Goal: Task Accomplishment & Management: Use online tool/utility

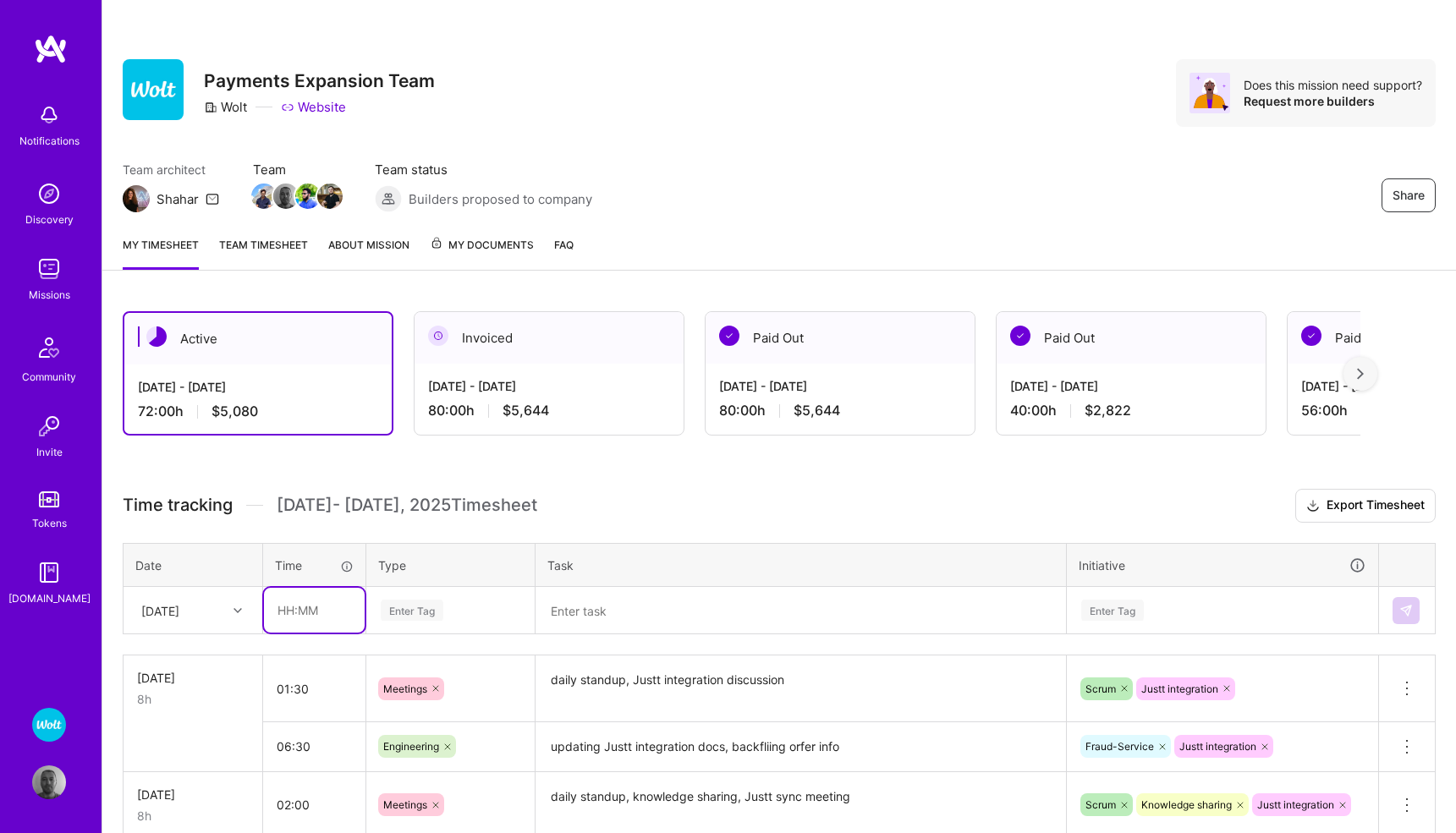
click at [296, 613] on input "text" at bounding box center [314, 610] width 101 height 45
type input "01:00"
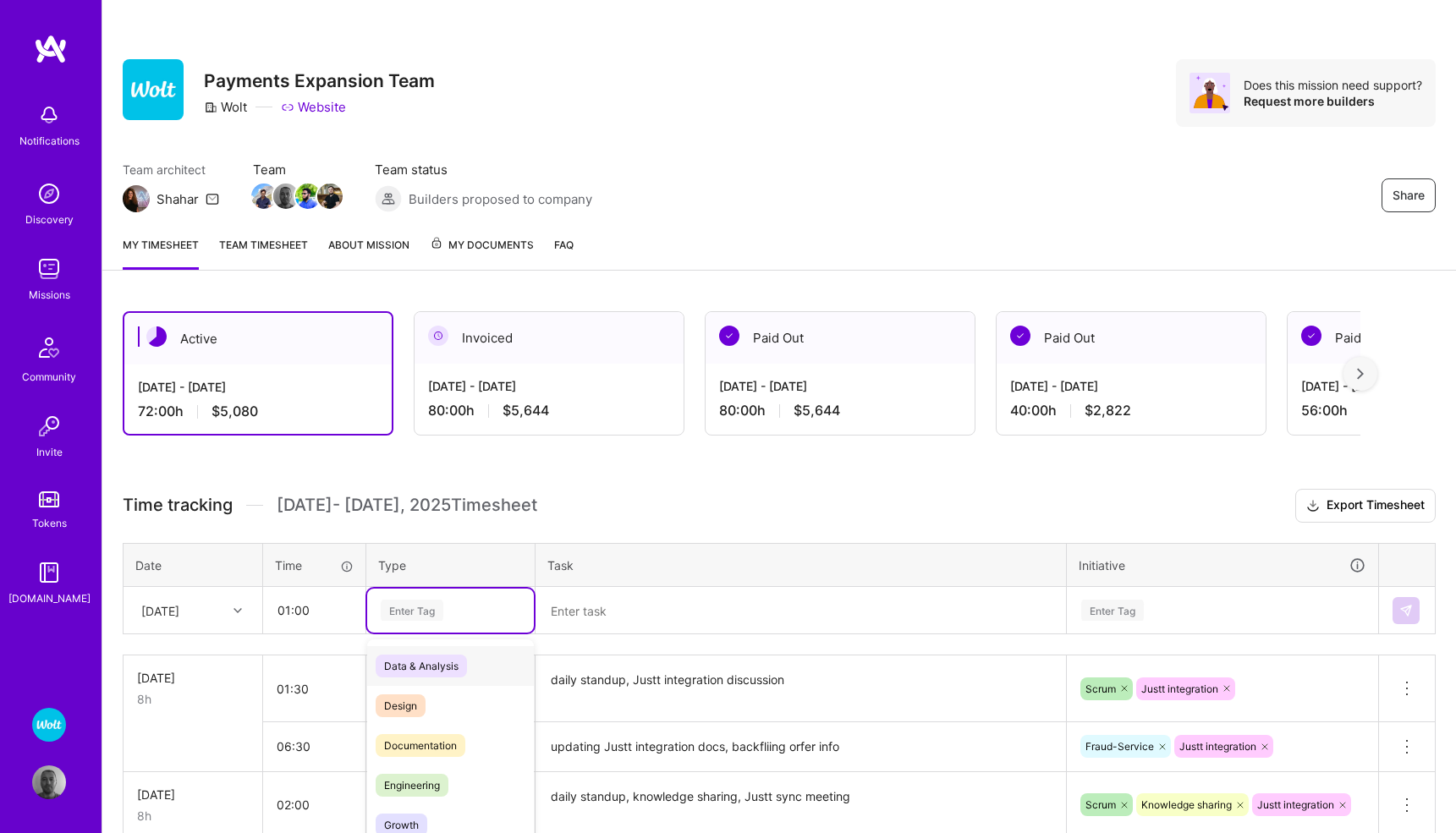
scroll to position [66, 0]
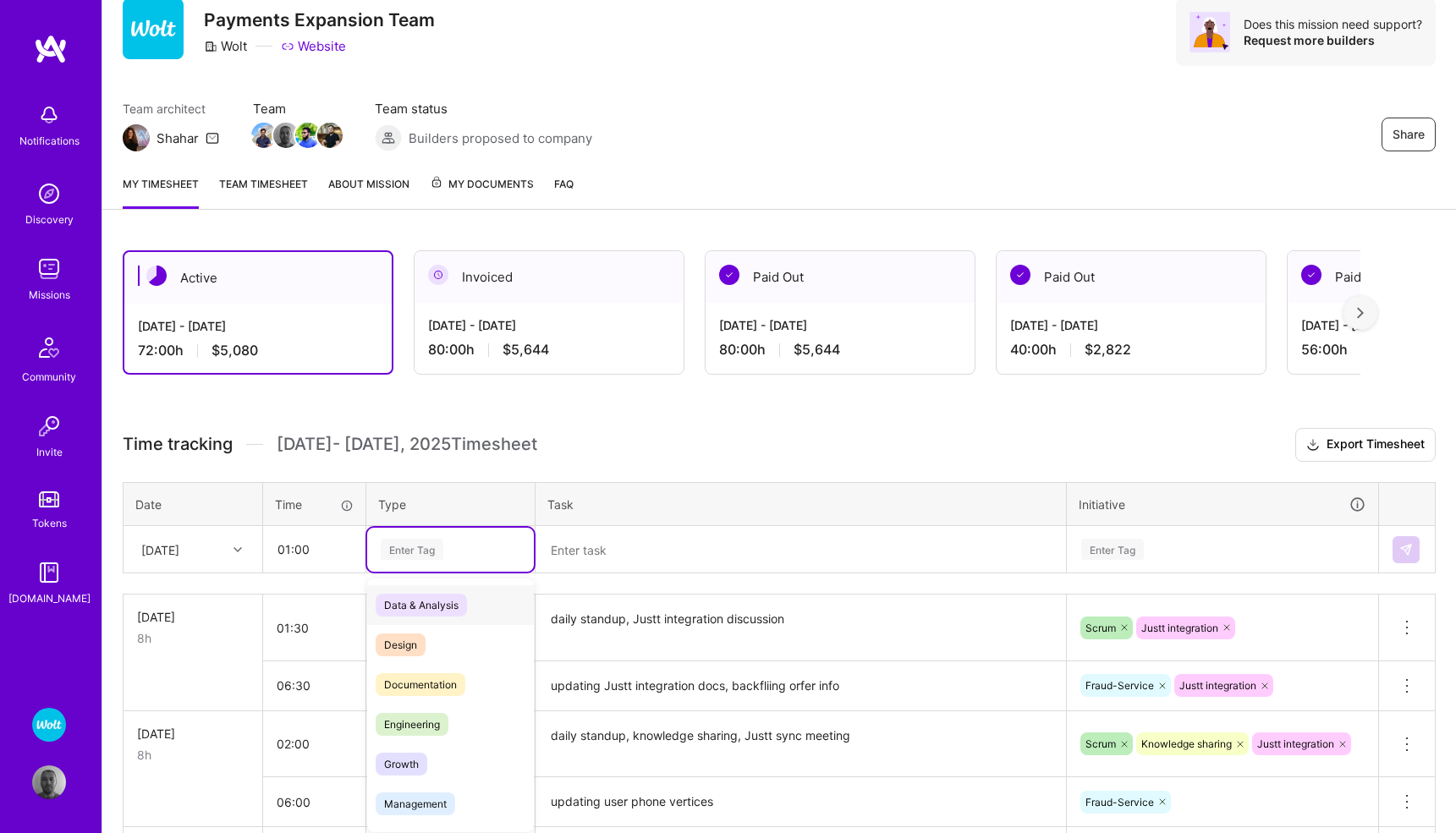
click at [410, 572] on div "option Data & Analysis focused, 0 of 2. 17 results available. Use Up and Down t…" at bounding box center [450, 550] width 166 height 44
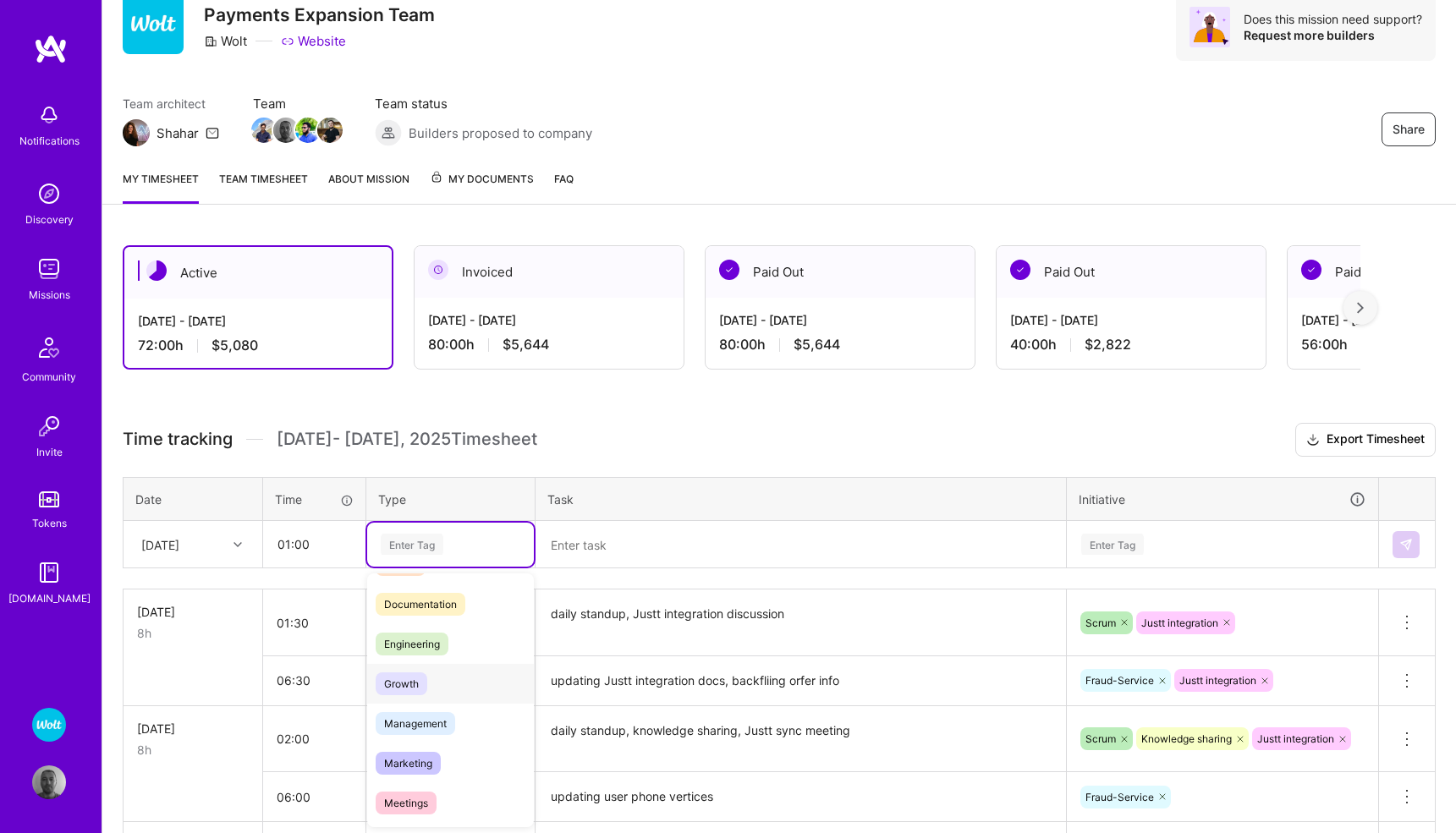
scroll to position [77, 0]
click at [413, 801] on span "Meetings" at bounding box center [406, 802] width 61 height 23
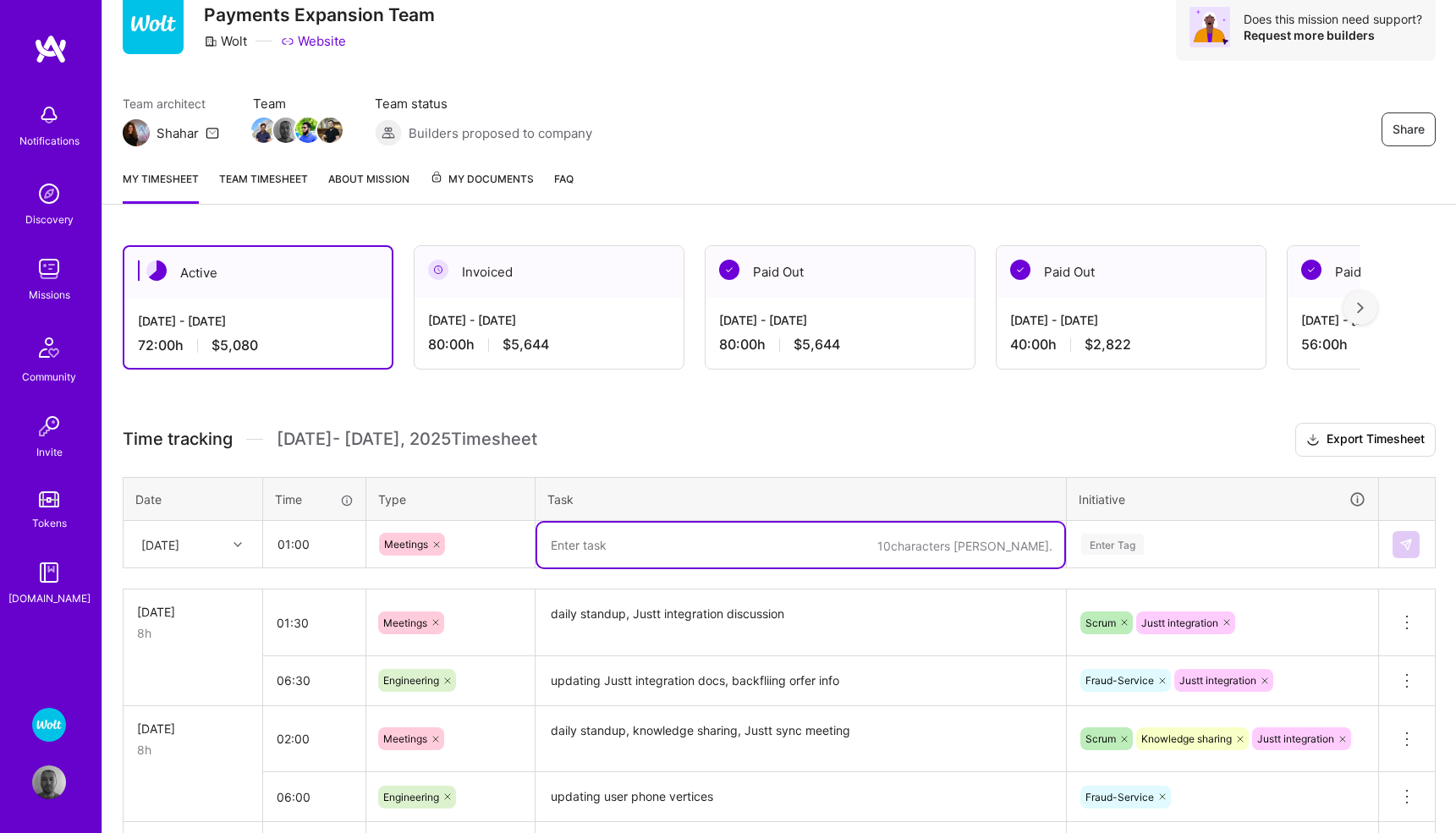
click at [635, 551] on textarea at bounding box center [801, 545] width 527 height 45
type textarea "daily standup, 1-1 meetings"
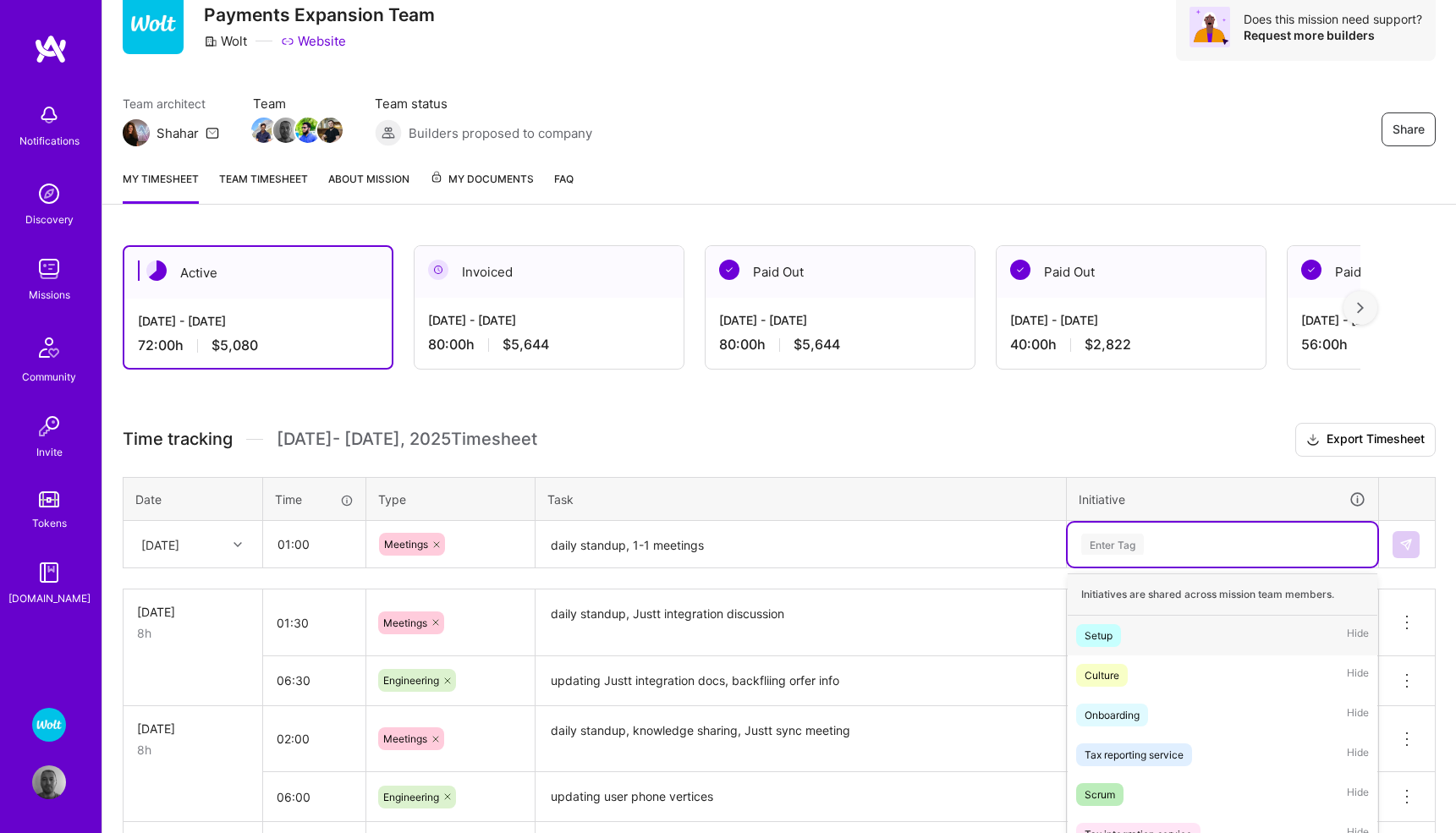
scroll to position [159, 0]
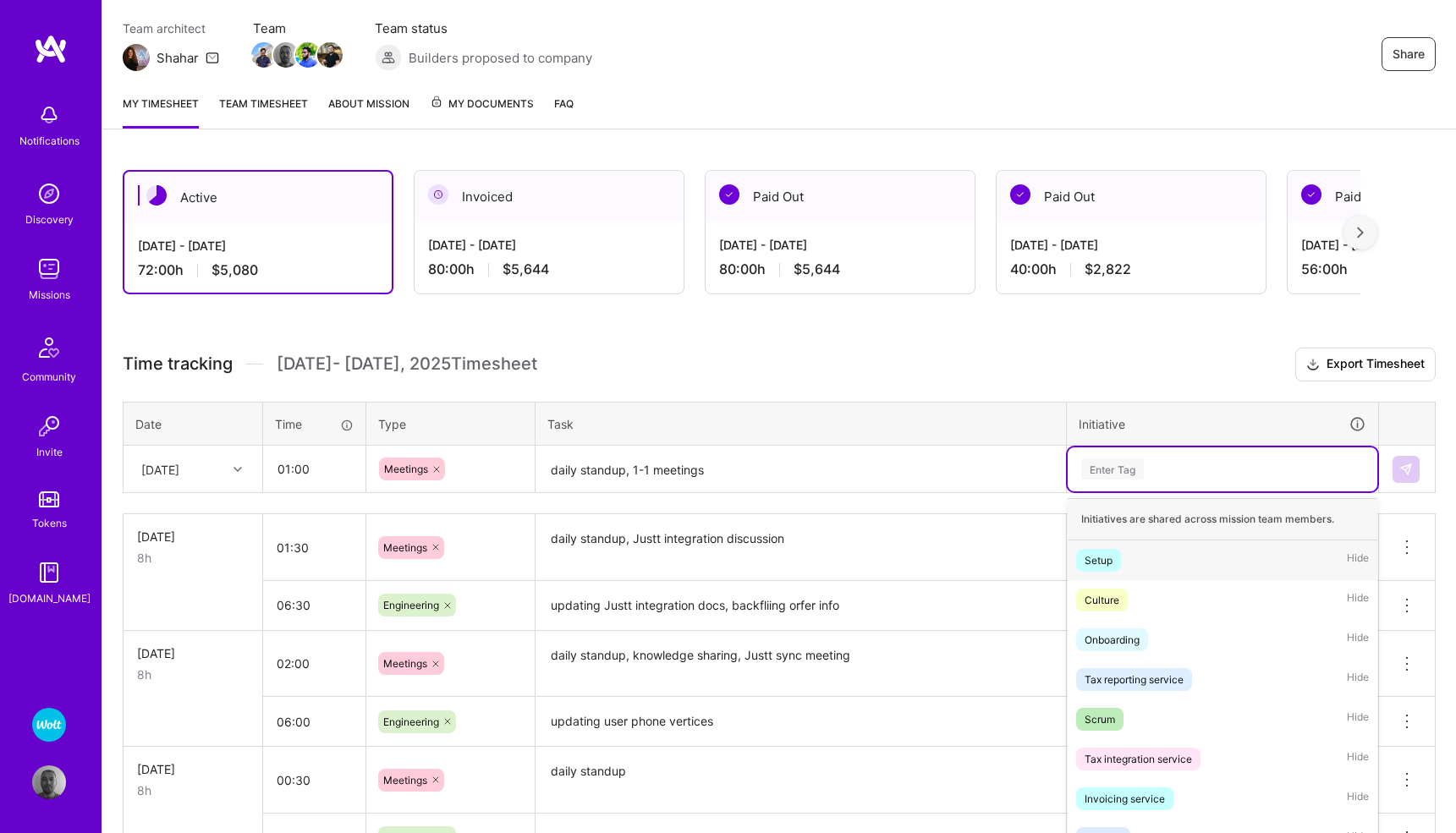
click at [1133, 492] on div "option Setup focused, 1 of 57. 57 results available. Use Up and Down to choose …" at bounding box center [1222, 470] width 310 height 44
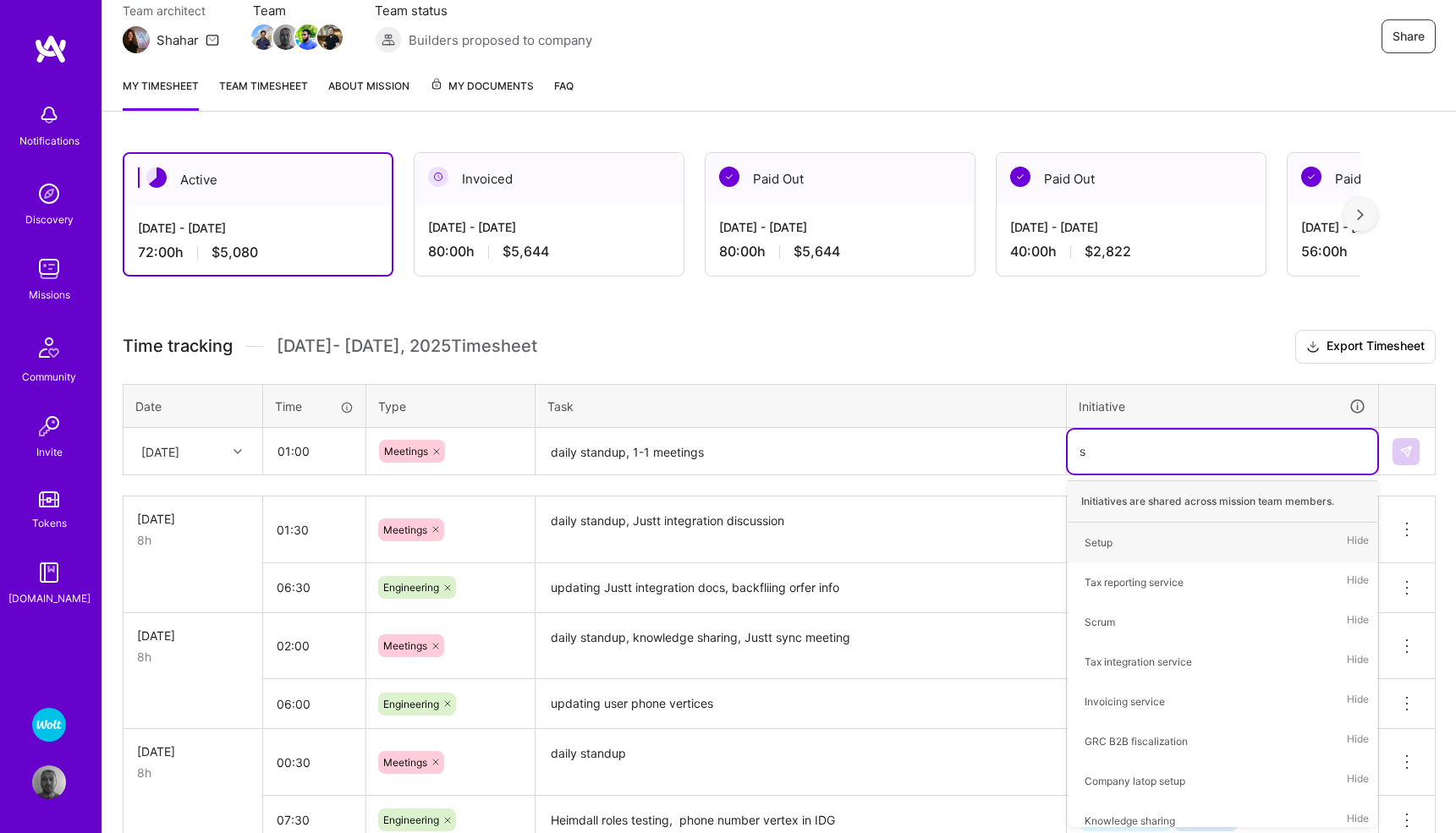
type input "sc"
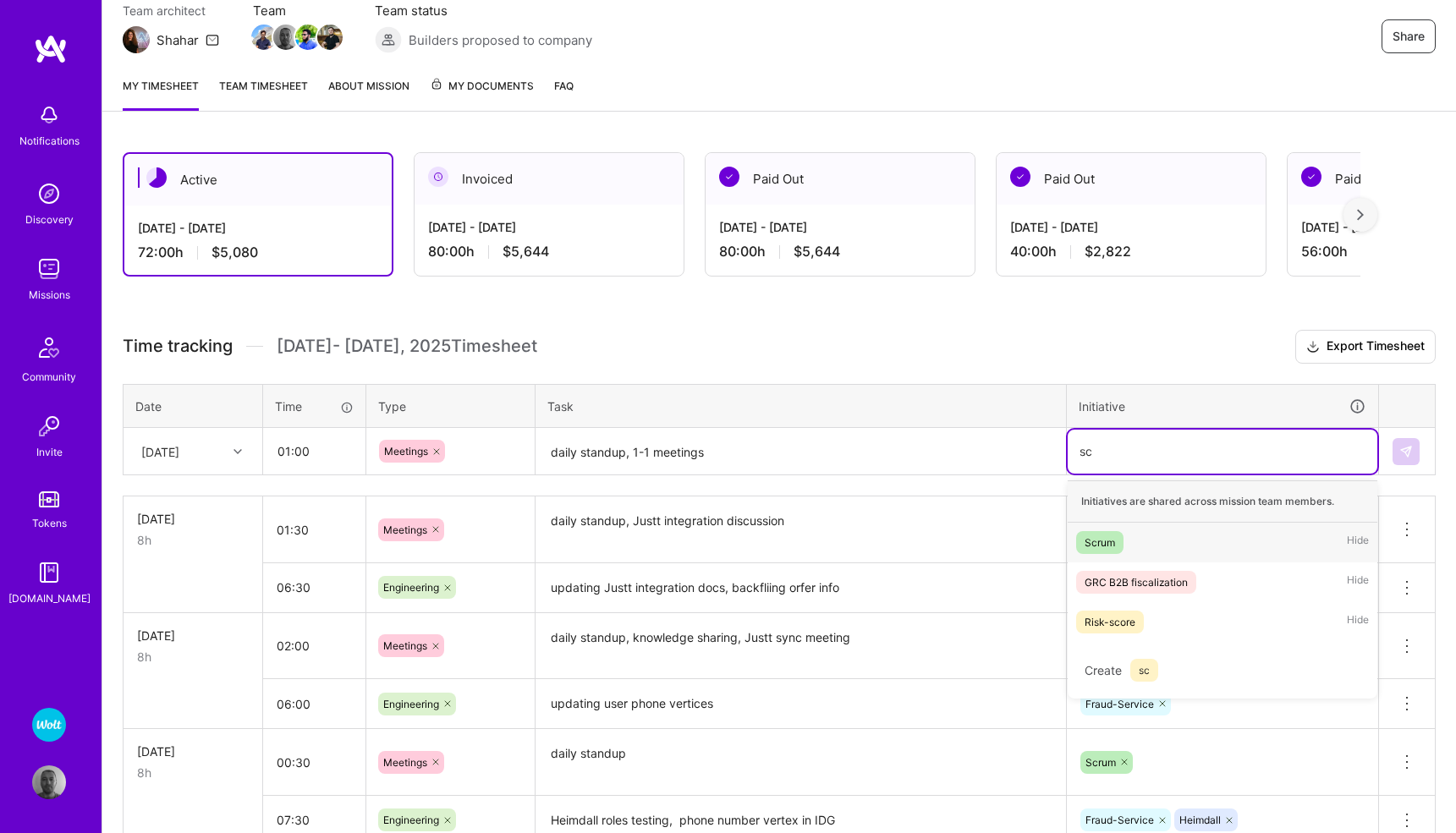
click at [1107, 545] on div "Scrum" at bounding box center [1099, 542] width 31 height 18
type input "cul"
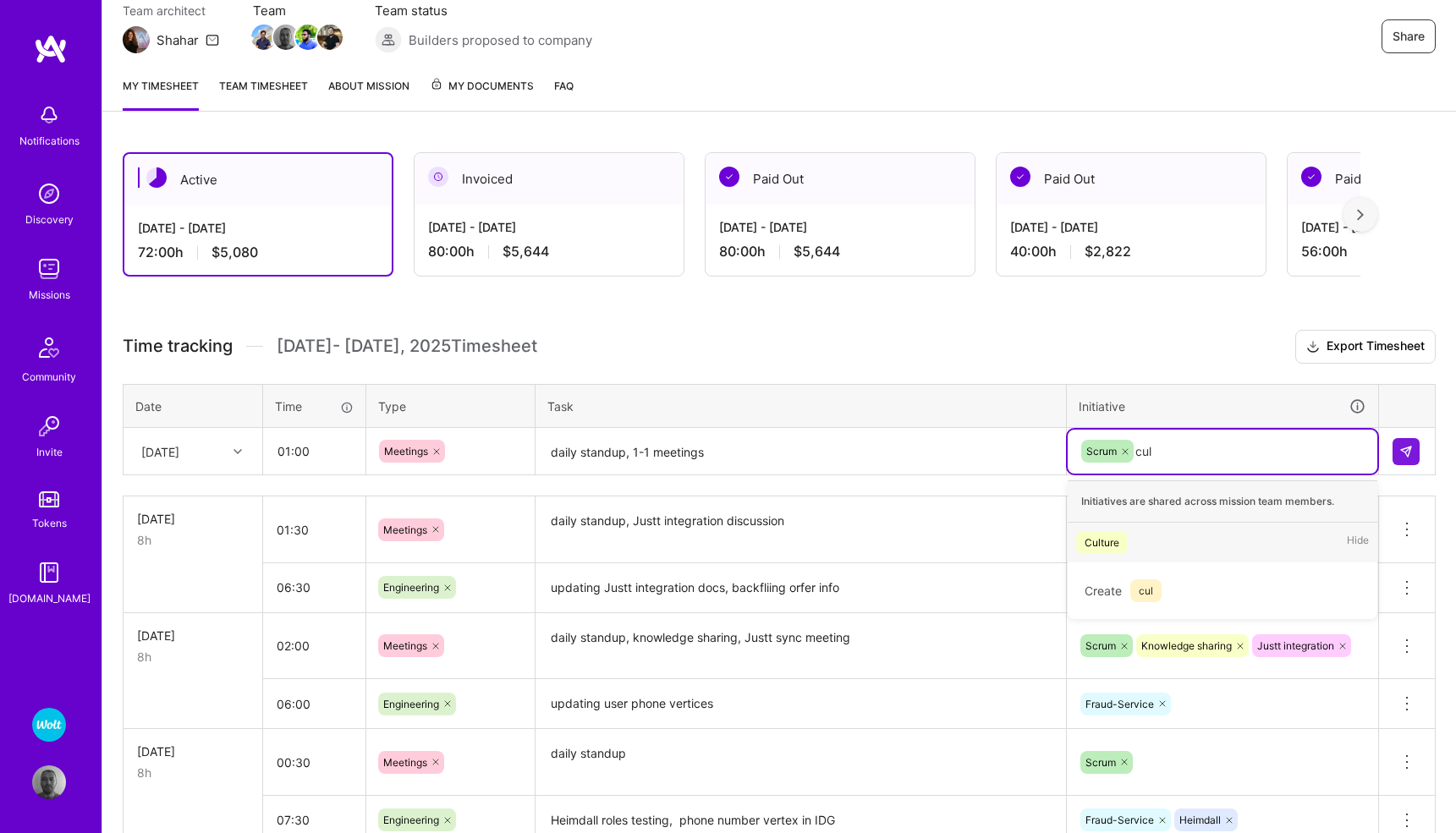
click at [1107, 536] on div "Culture" at bounding box center [1102, 542] width 35 height 18
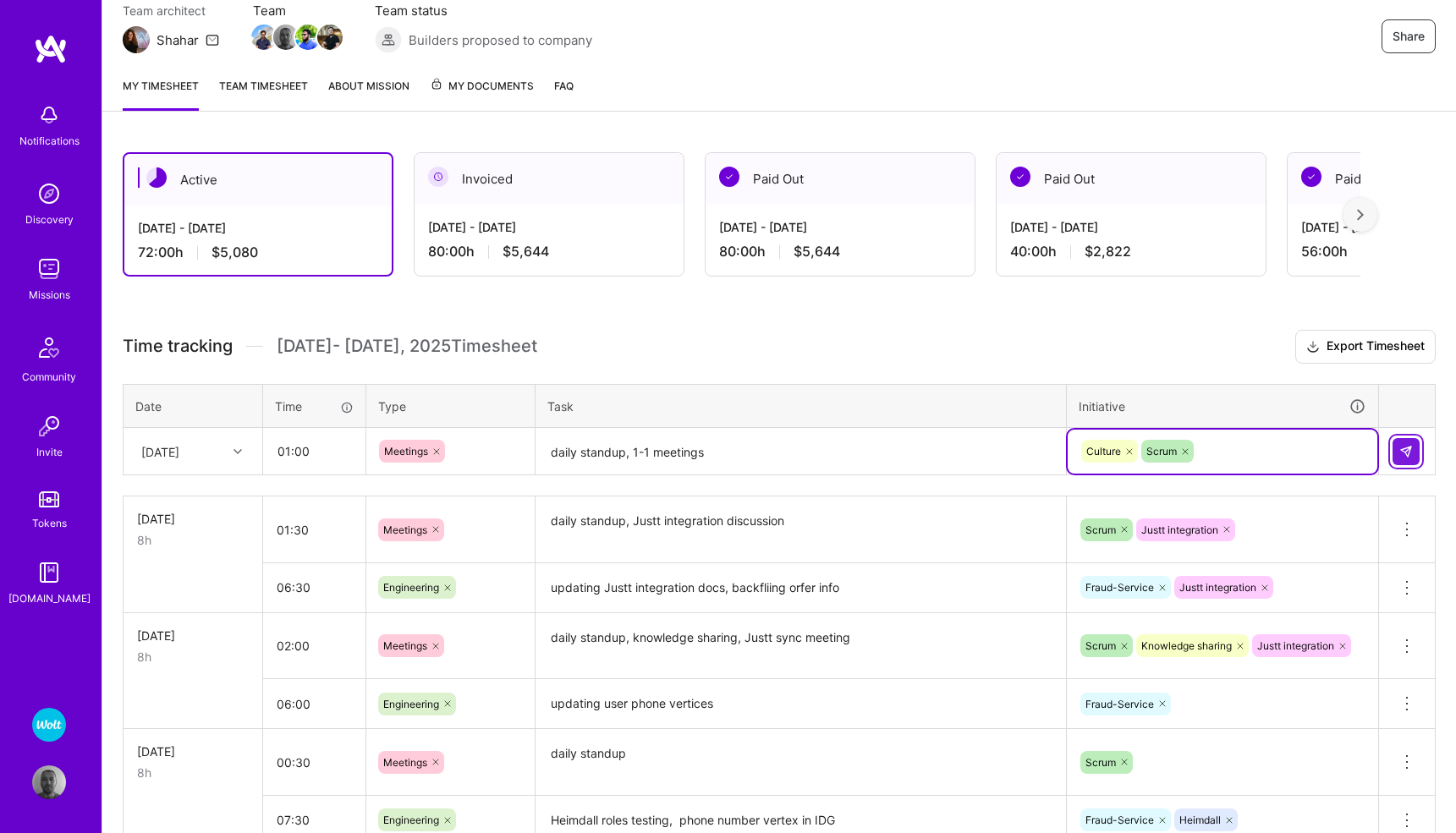
click at [1412, 453] on img at bounding box center [1406, 451] width 14 height 14
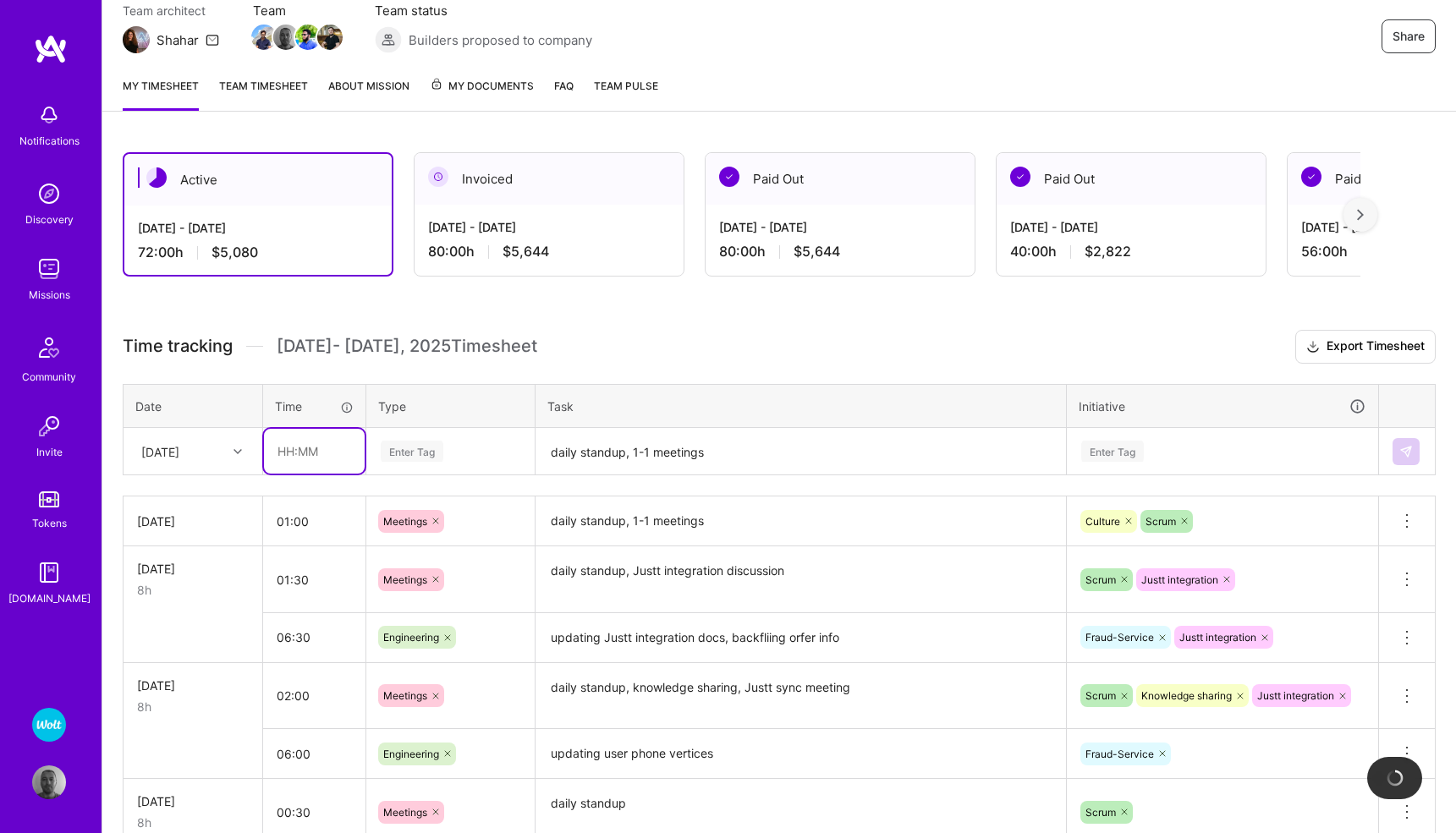
click at [319, 453] on input "text" at bounding box center [314, 451] width 101 height 45
type input "07:00"
click at [396, 449] on div "Enter Tag" at bounding box center [412, 451] width 63 height 26
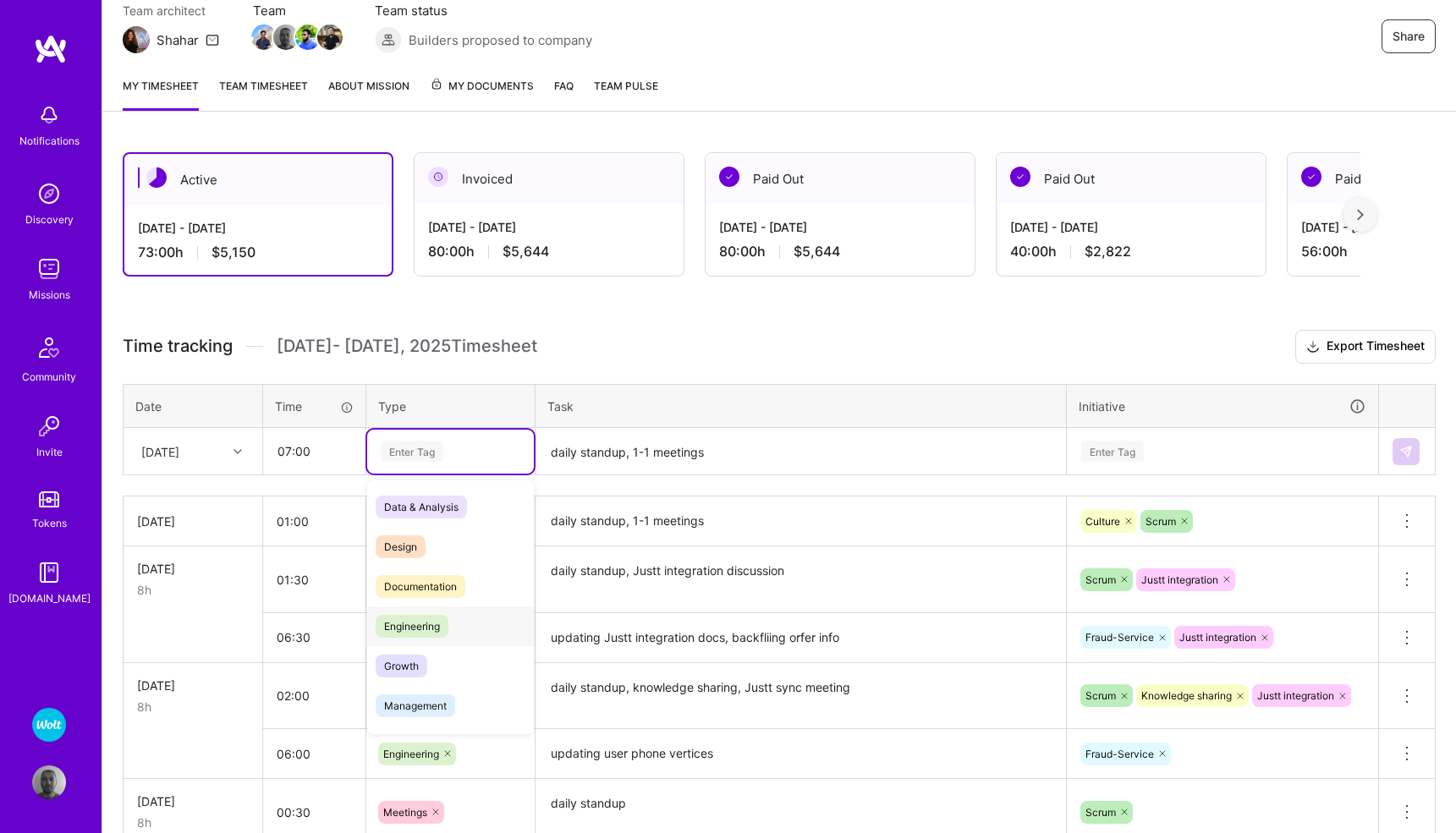
click at [431, 624] on span "Engineering" at bounding box center [411, 626] width 73 height 23
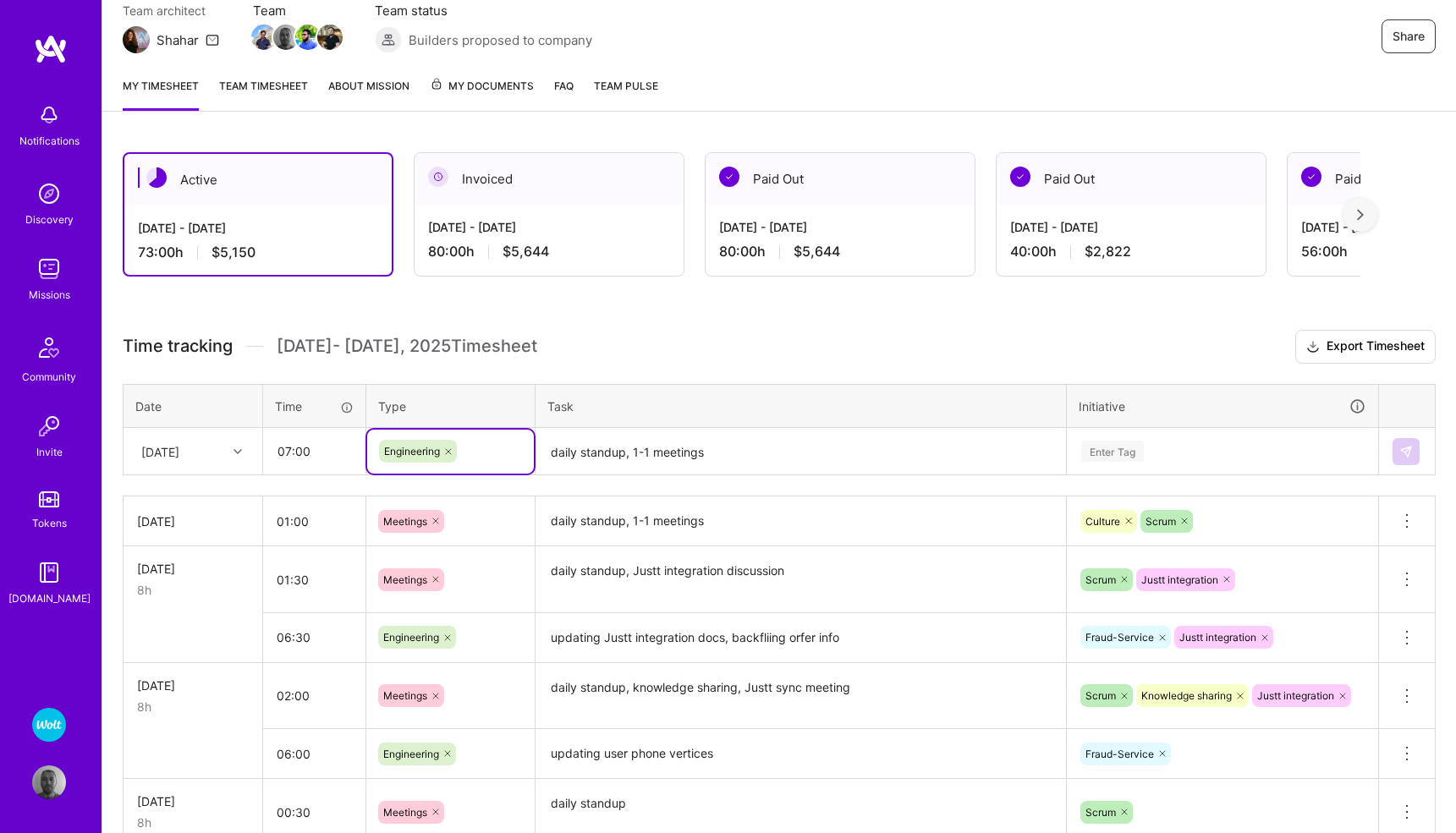
click at [633, 451] on textarea "daily standup, 1-1 meetings" at bounding box center [801, 452] width 527 height 45
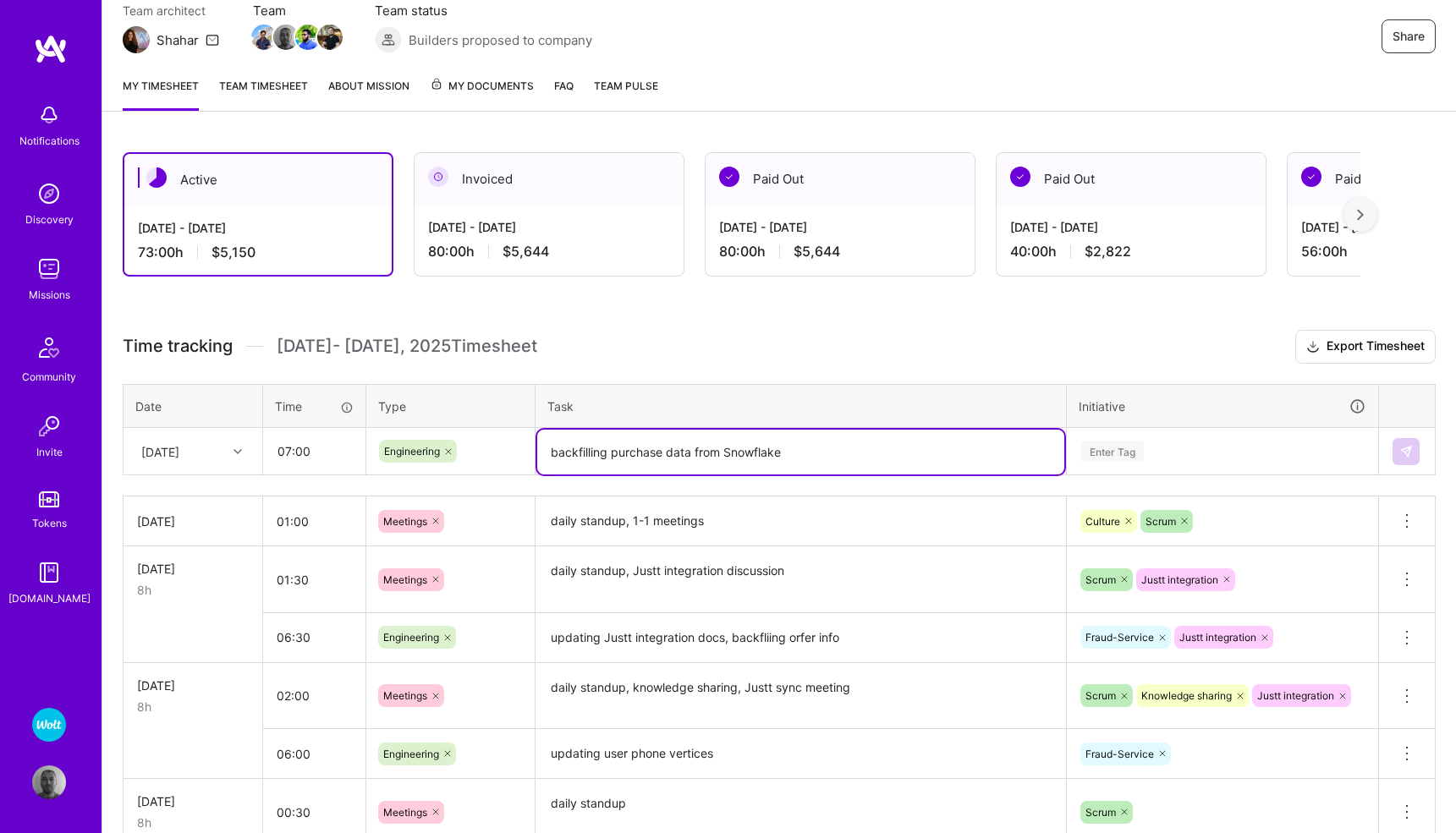
type textarea "backfilling purchase data from Snowflake"
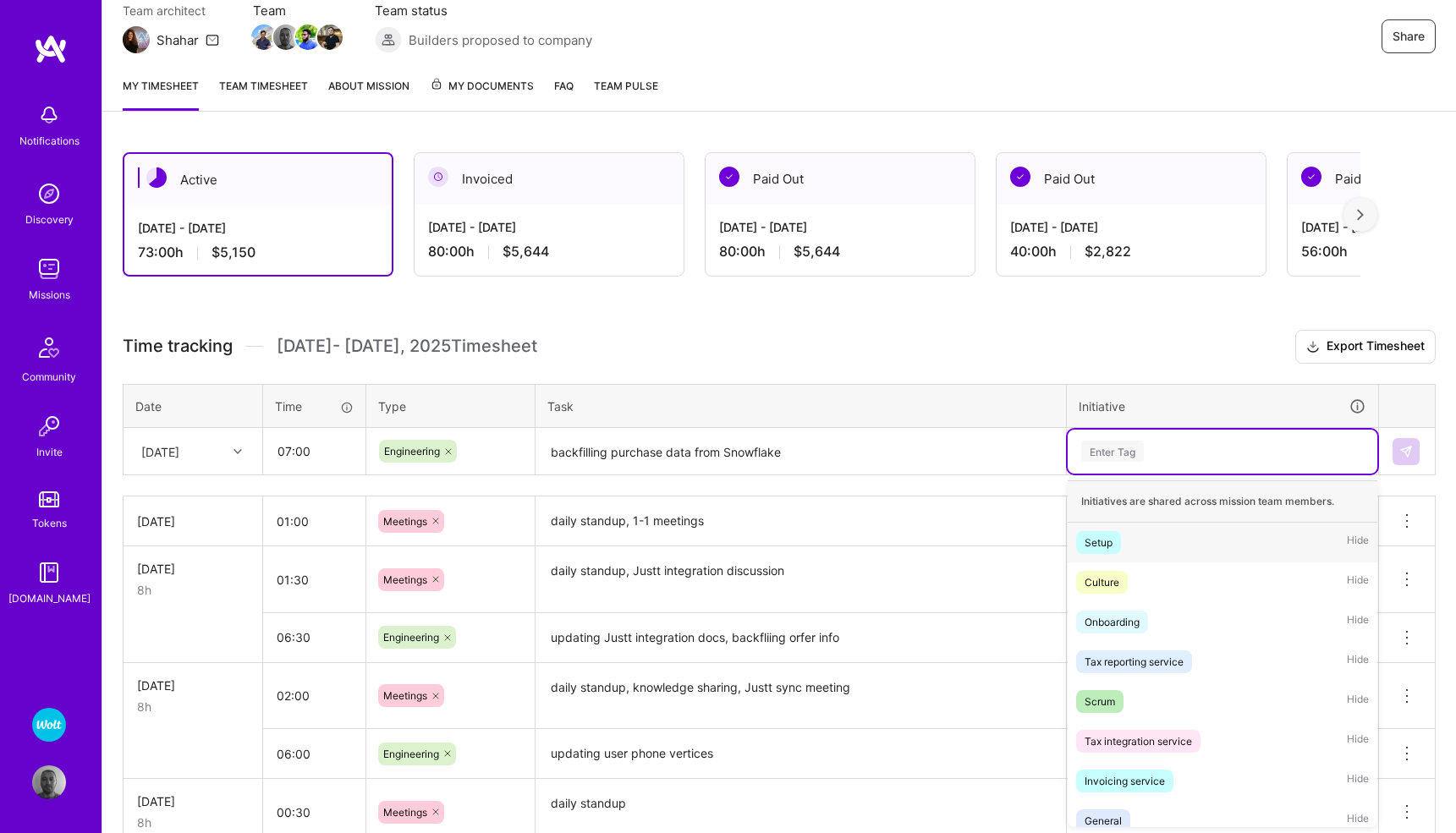
click at [1118, 447] on div "Enter Tag" at bounding box center [1113, 451] width 63 height 26
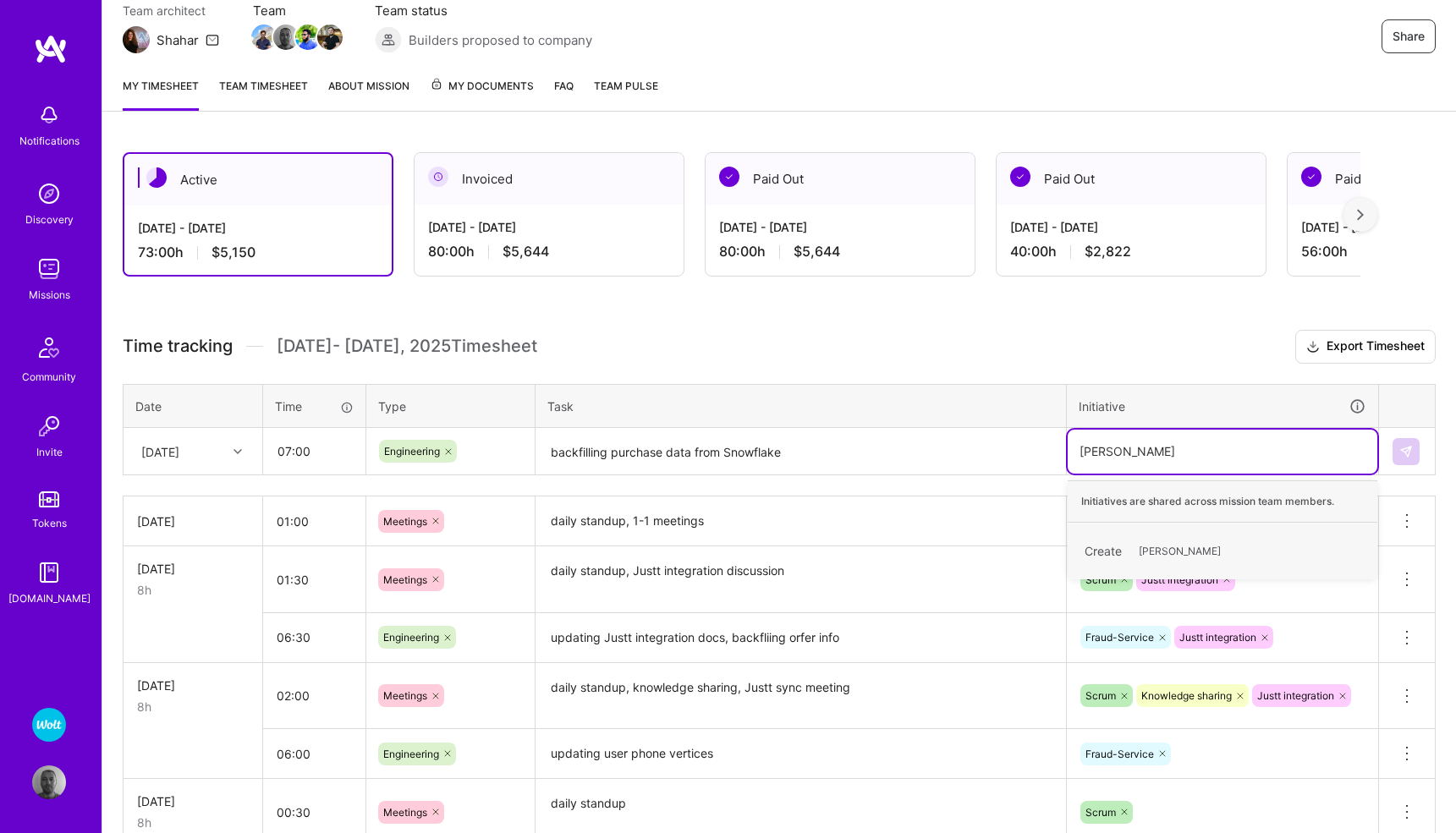
type input "Pedregal Migration"
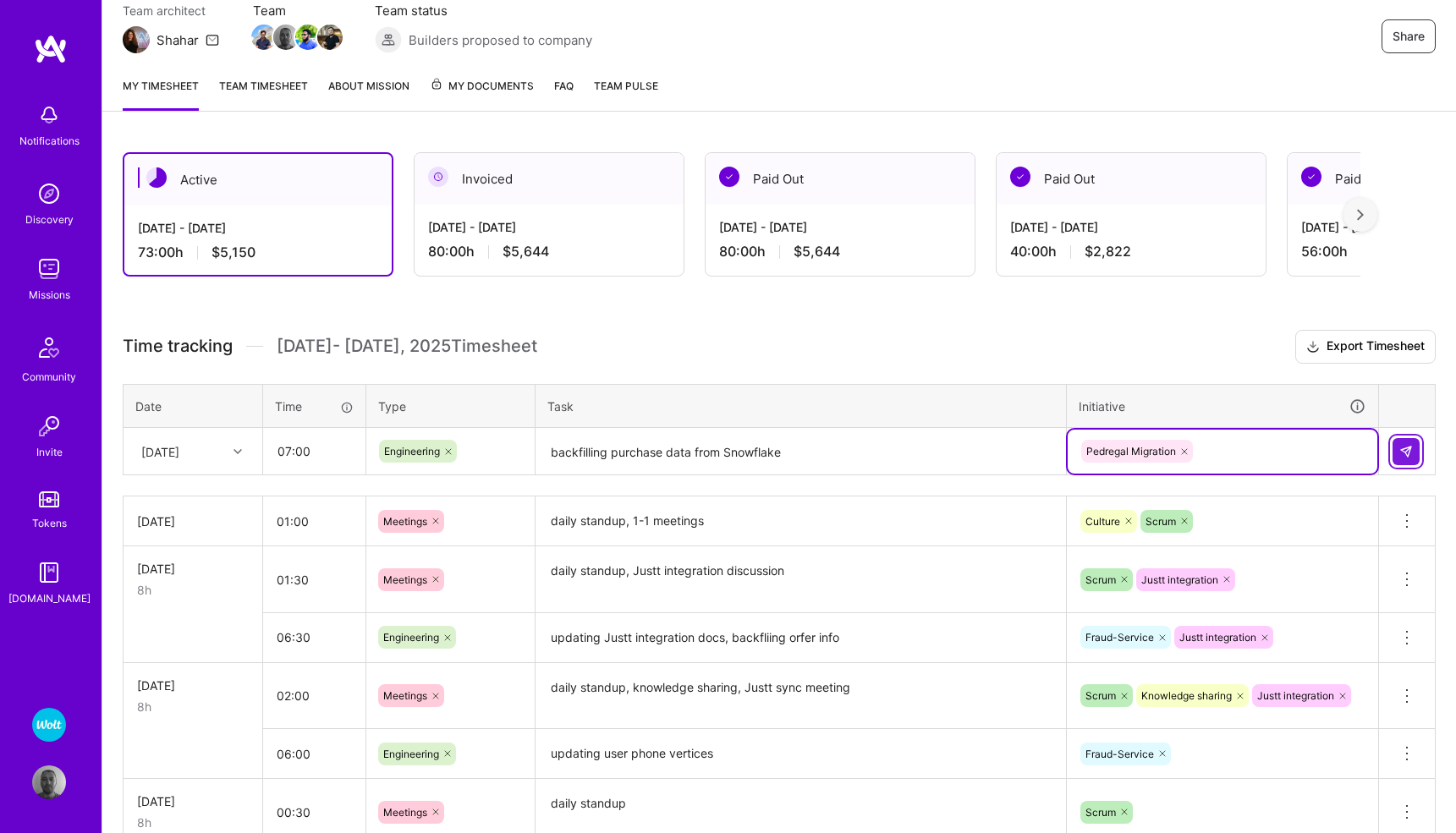
click at [1400, 449] on img at bounding box center [1406, 451] width 14 height 14
